Goal: Navigation & Orientation: Understand site structure

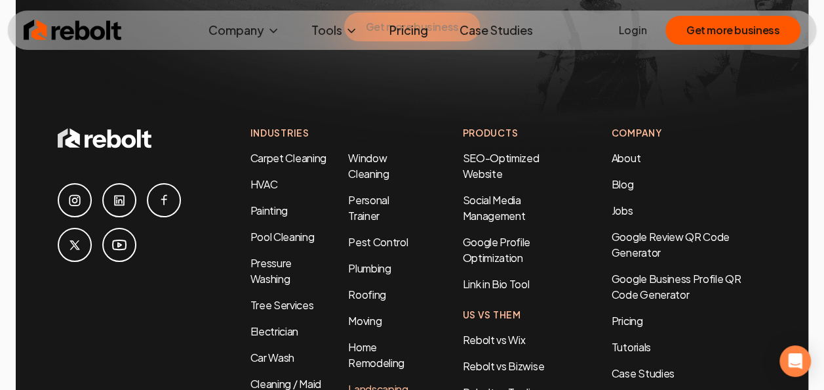
scroll to position [6114, 0]
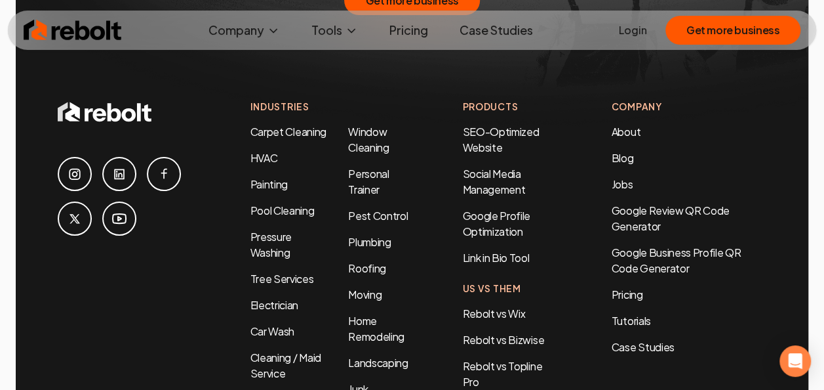
click at [104, 298] on div at bounding box center [141, 317] width 167 height 437
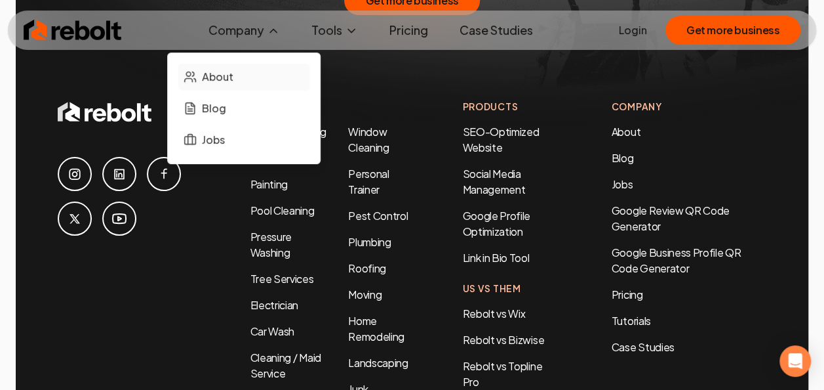
click at [225, 77] on span "About" at bounding box center [217, 77] width 31 height 16
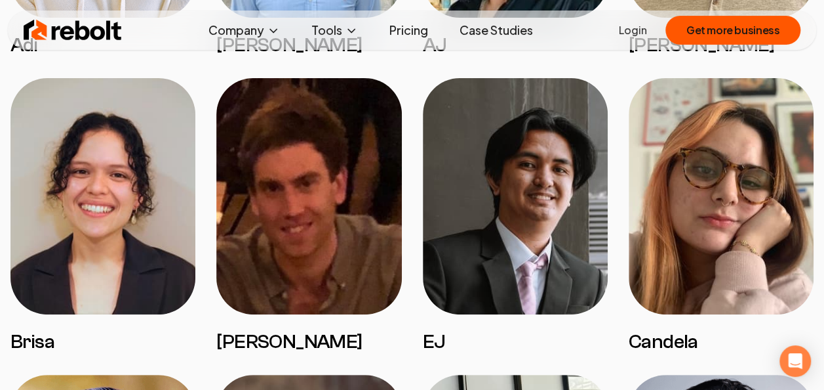
scroll to position [1181, 0]
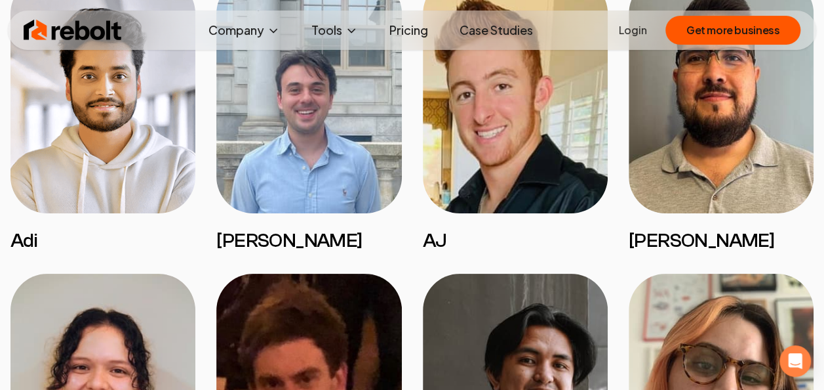
click at [98, 117] on img at bounding box center [102, 95] width 185 height 236
click at [24, 236] on h3 "Adi" at bounding box center [102, 241] width 185 height 24
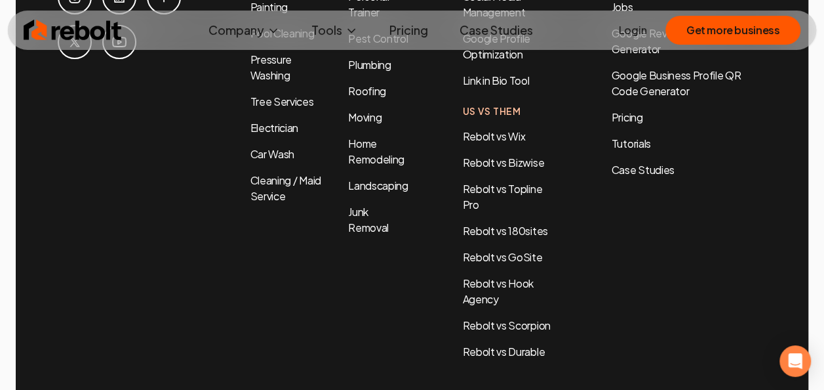
scroll to position [6311, 0]
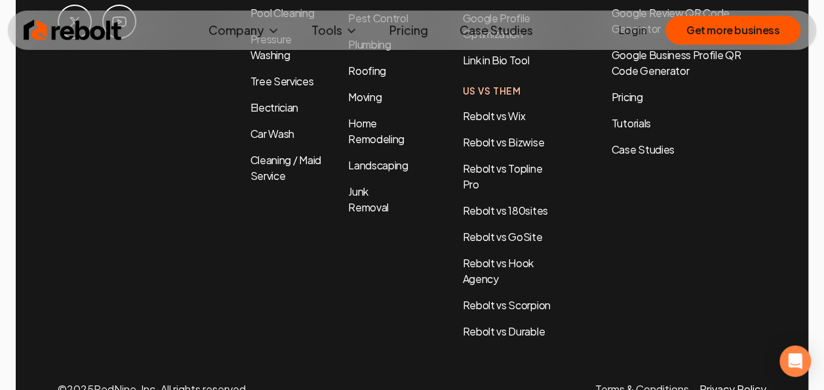
click at [714, 382] on link "Privacy Policy" at bounding box center [733, 389] width 67 height 14
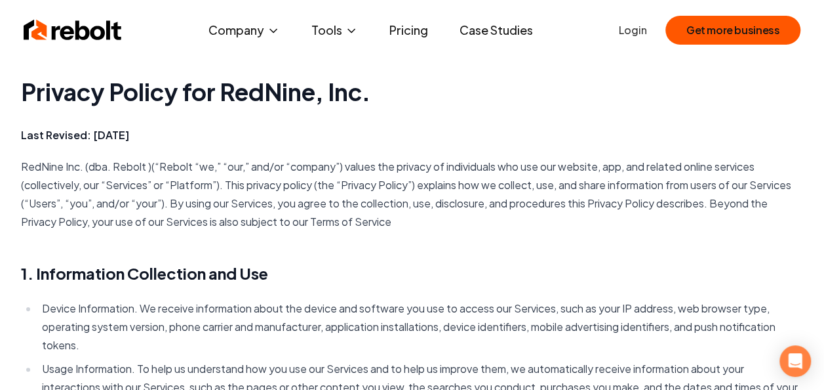
scroll to position [1003, 0]
